Goal: Transaction & Acquisition: Register for event/course

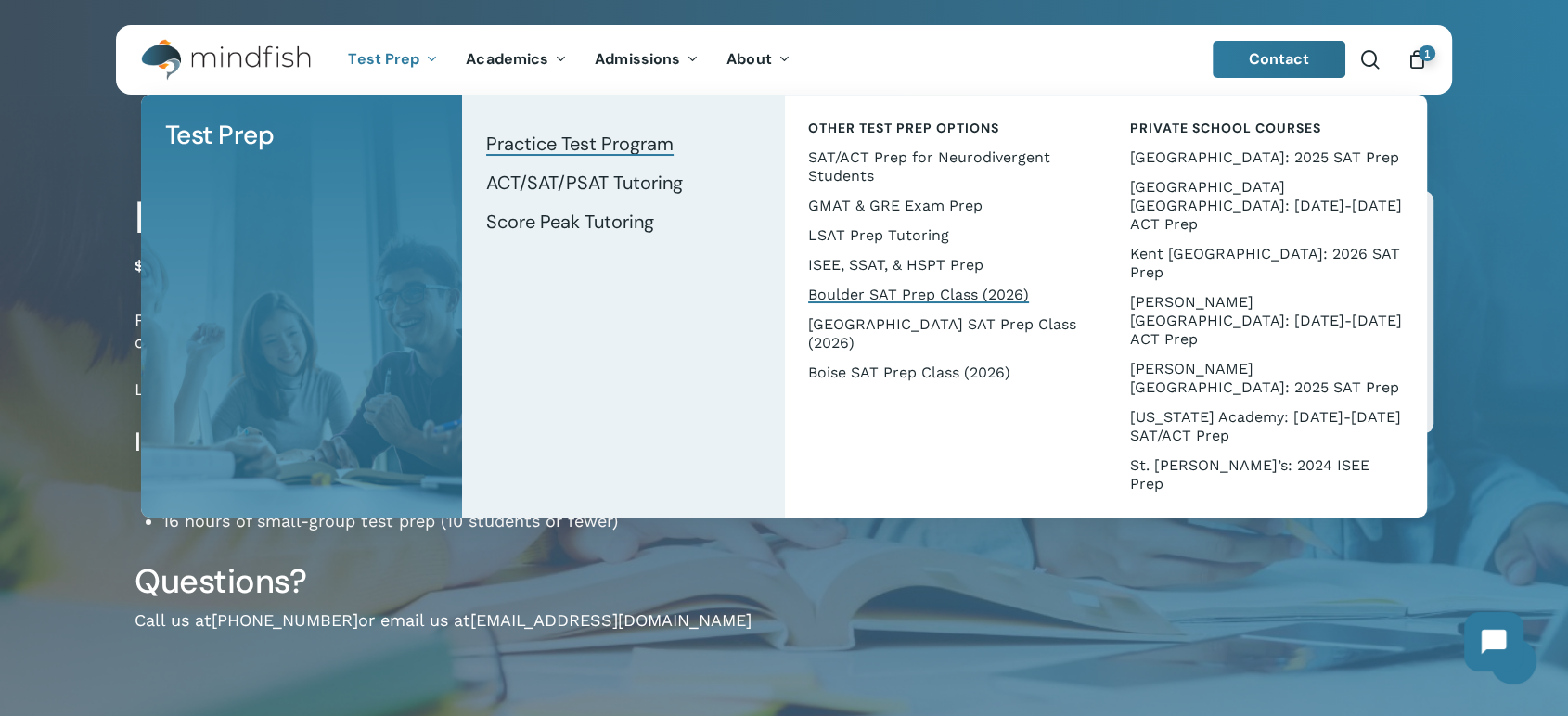
click at [550, 142] on span "Practice Test Program" at bounding box center [579, 144] width 187 height 24
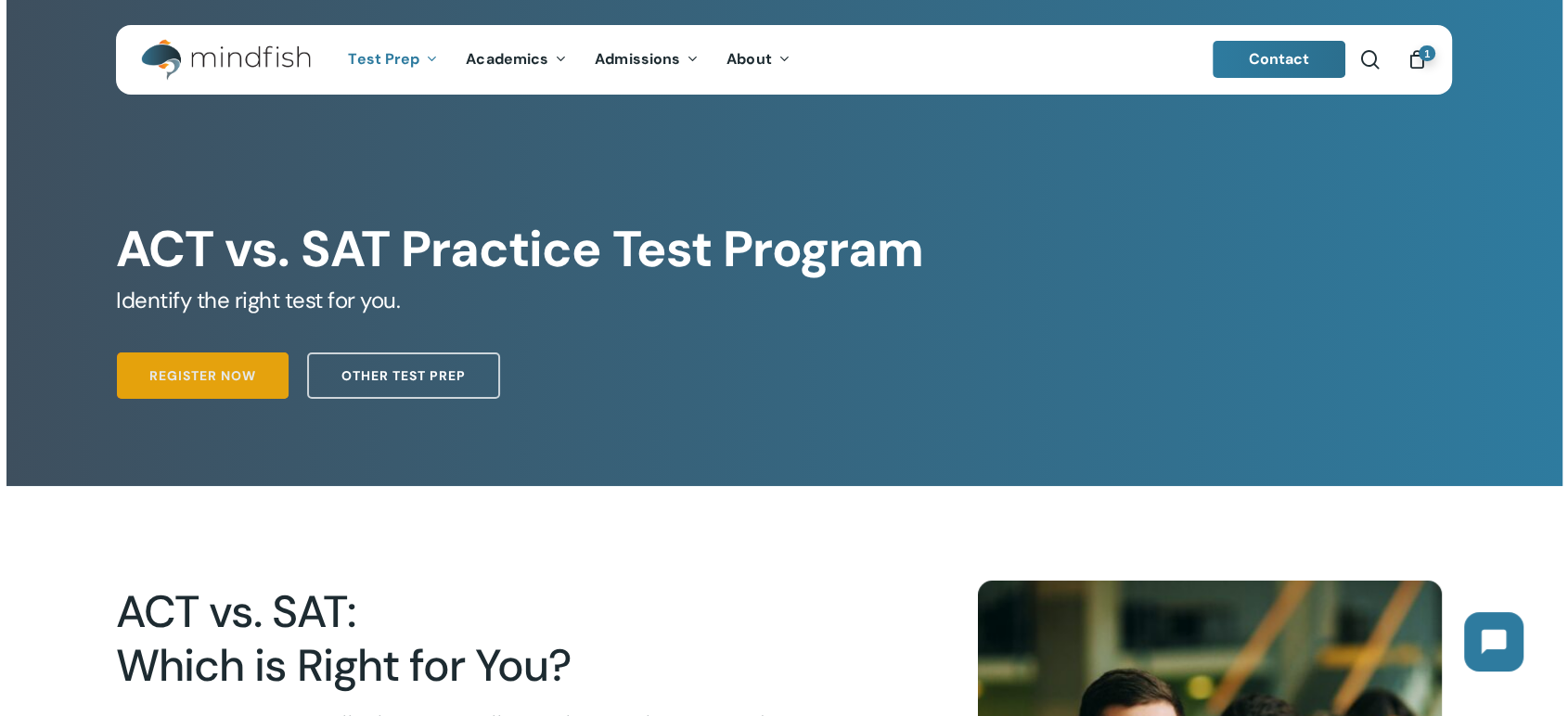
click at [142, 386] on link "Register Now" at bounding box center [203, 375] width 171 height 46
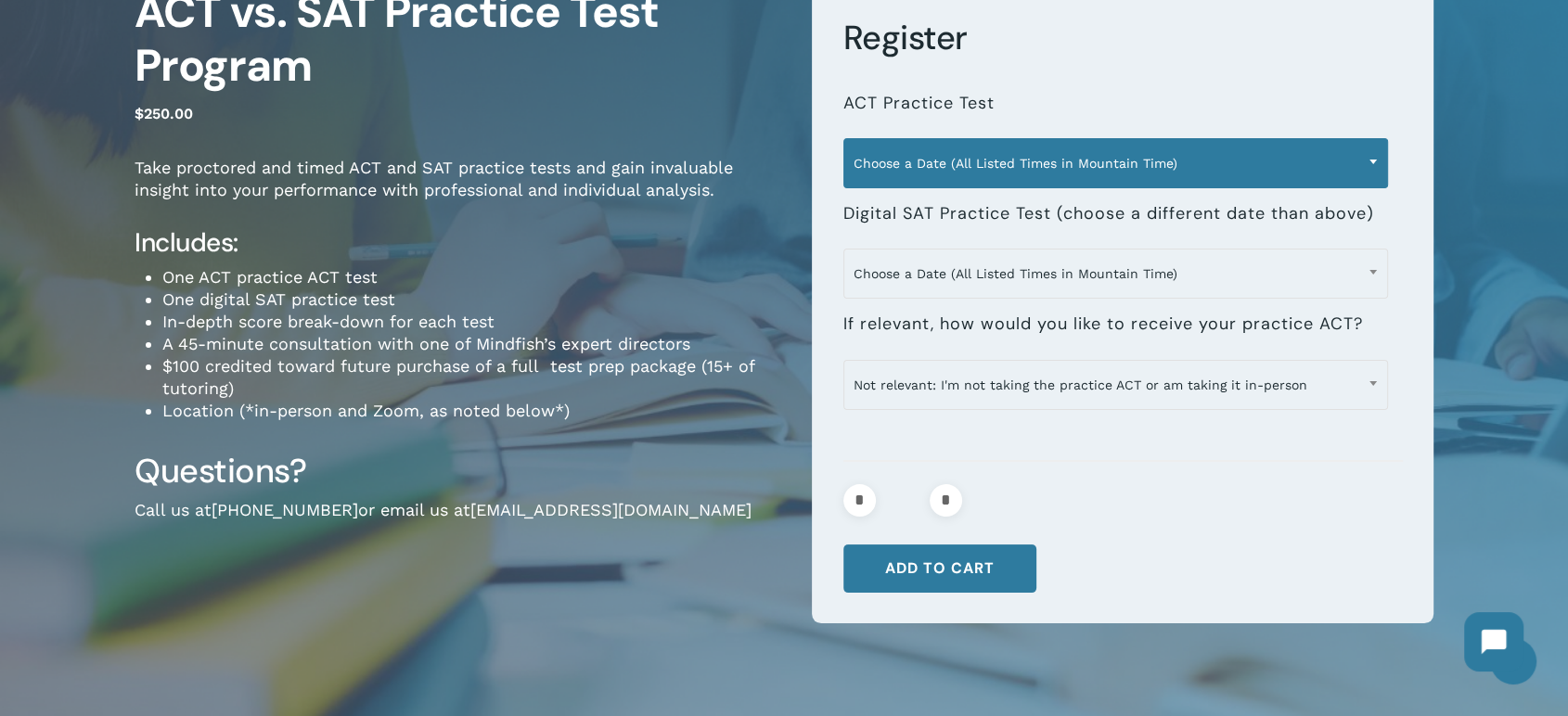
click at [1050, 162] on span "Choose a Date (All Listed Times in Mountain Time)" at bounding box center [1115, 163] width 543 height 39
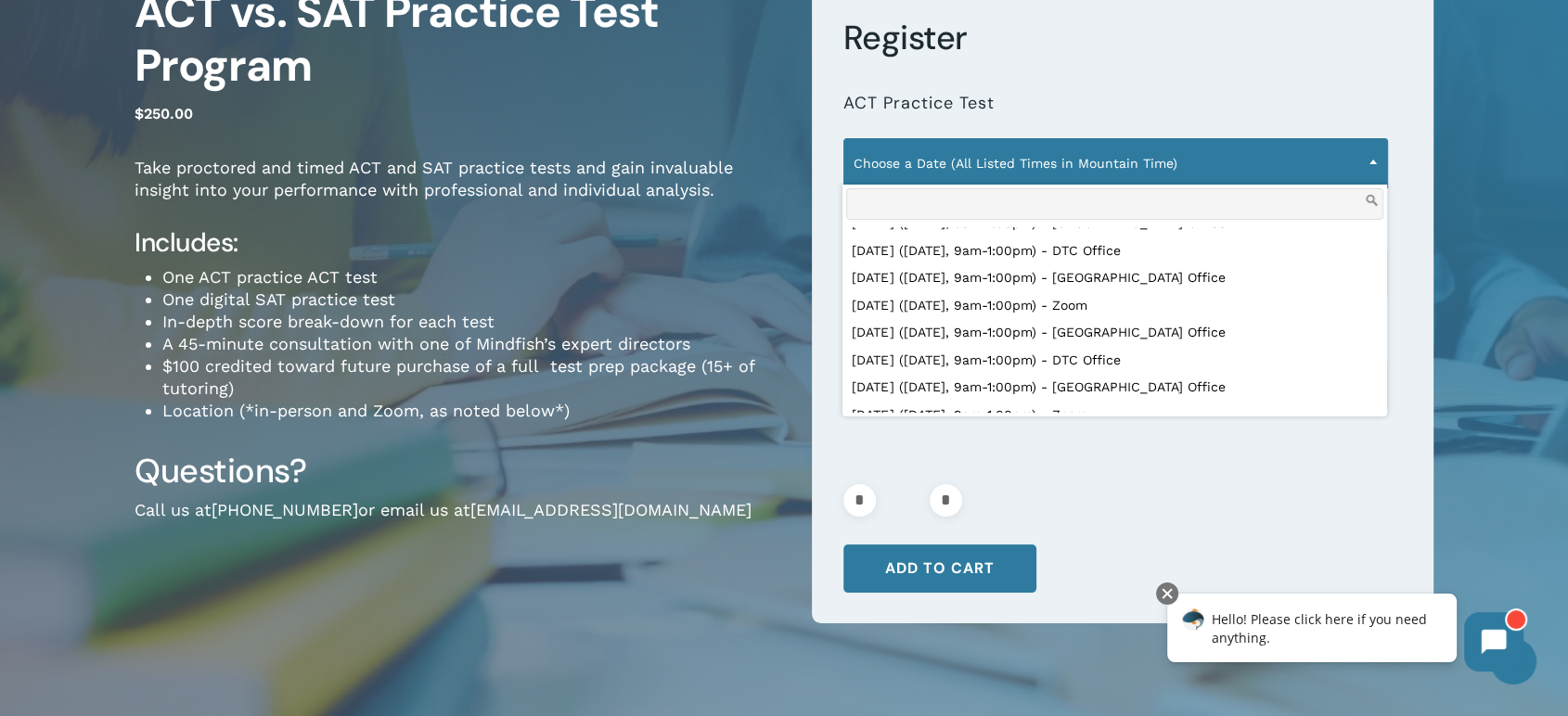
scroll to position [515, 0]
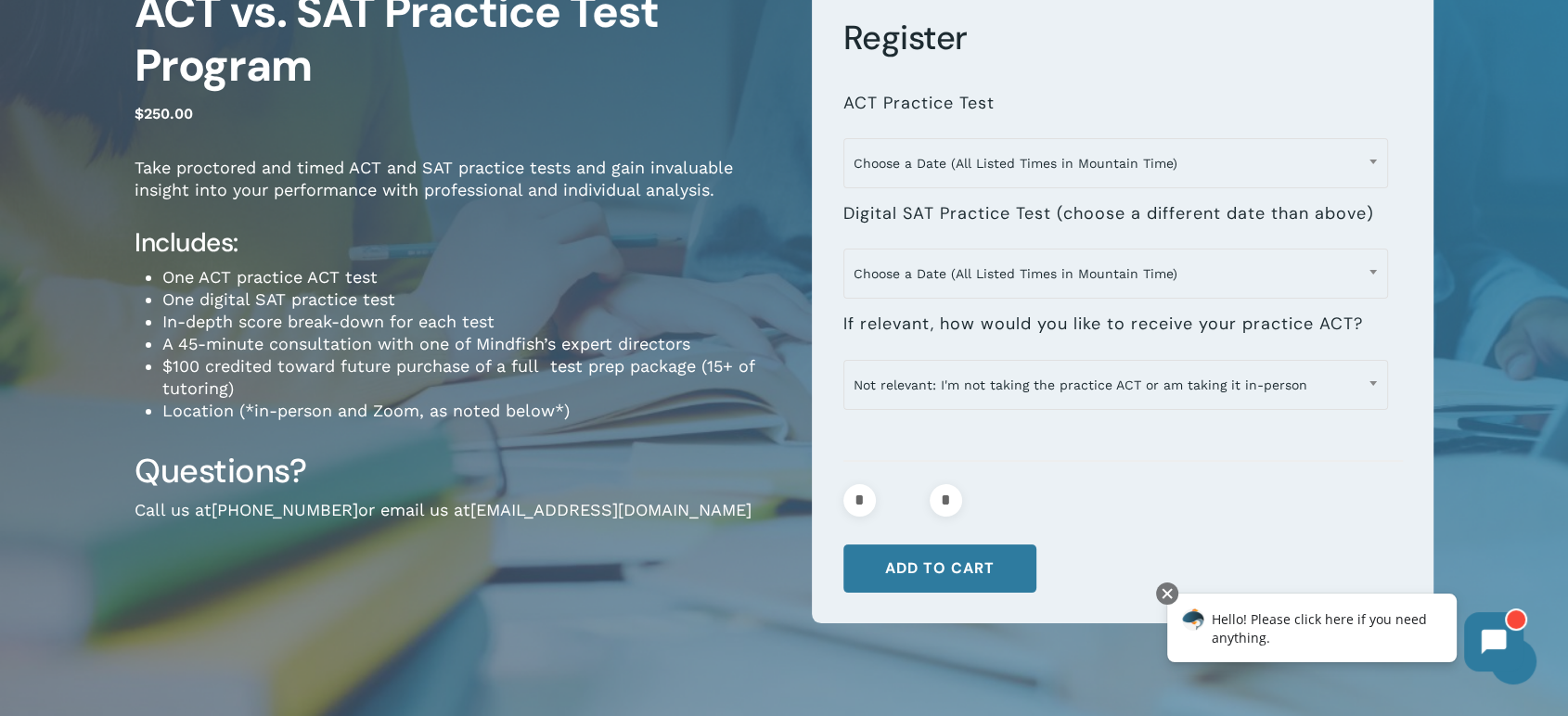
click at [1125, 476] on div at bounding box center [1123, 473] width 559 height 23
click at [686, 235] on h4 "Includes:" at bounding box center [459, 243] width 649 height 33
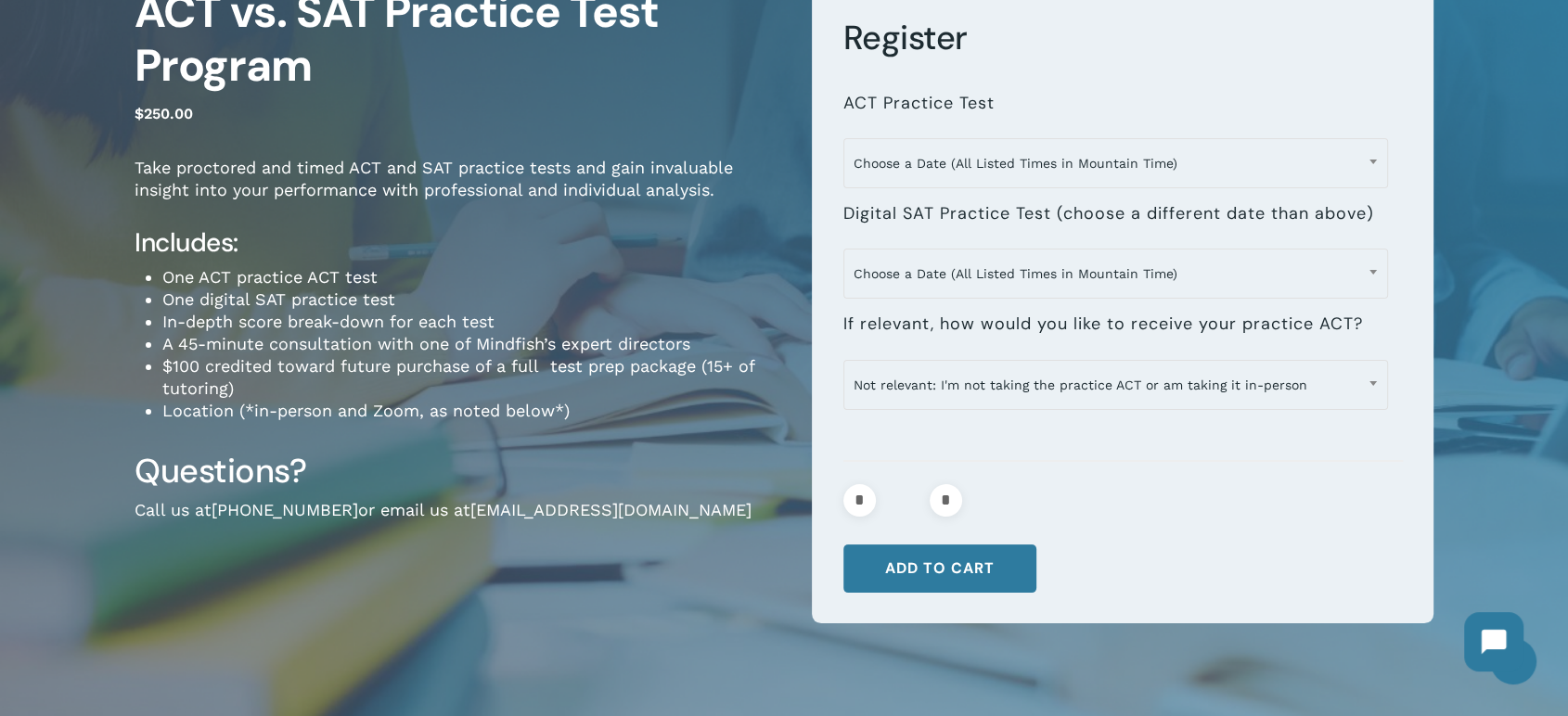
click at [598, 293] on li "One digital SAT practice test" at bounding box center [473, 299] width 621 height 23
